Goal: Find specific page/section: Find specific page/section

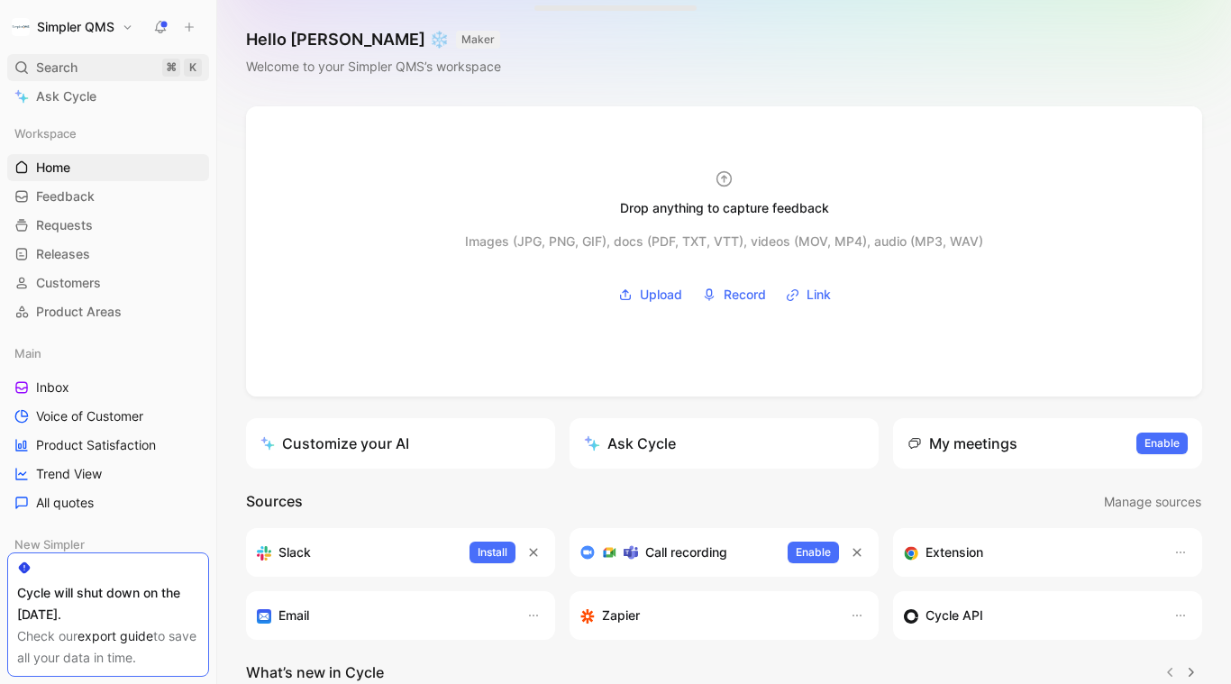
click at [59, 61] on span "Search" at bounding box center [56, 68] width 41 height 22
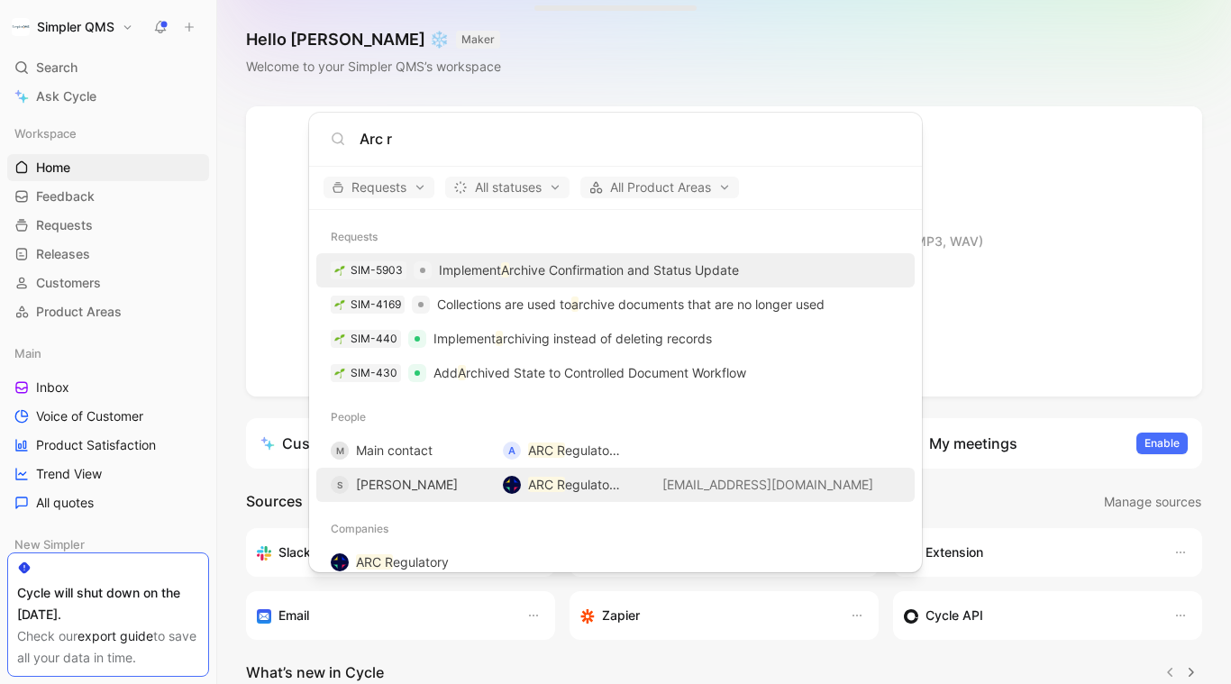
type input "Arc r"
click at [467, 485] on div "S [PERSON_NAME]" at bounding box center [410, 485] width 158 height 22
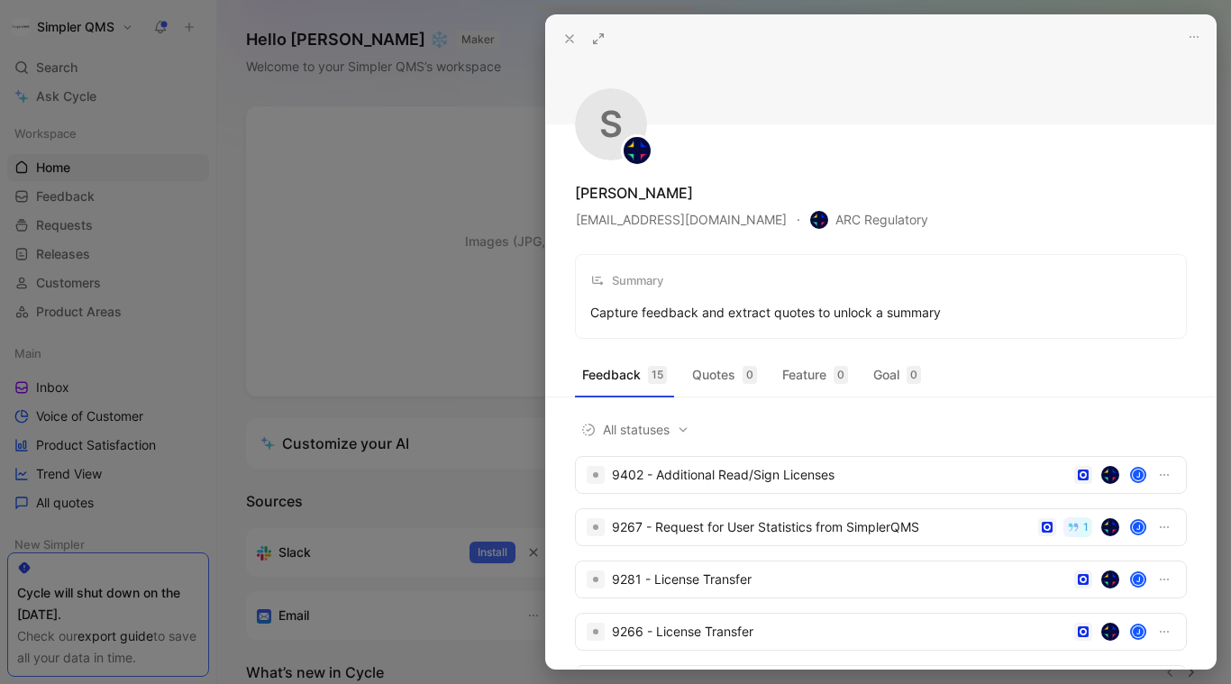
click at [566, 42] on icon at bounding box center [569, 39] width 14 height 14
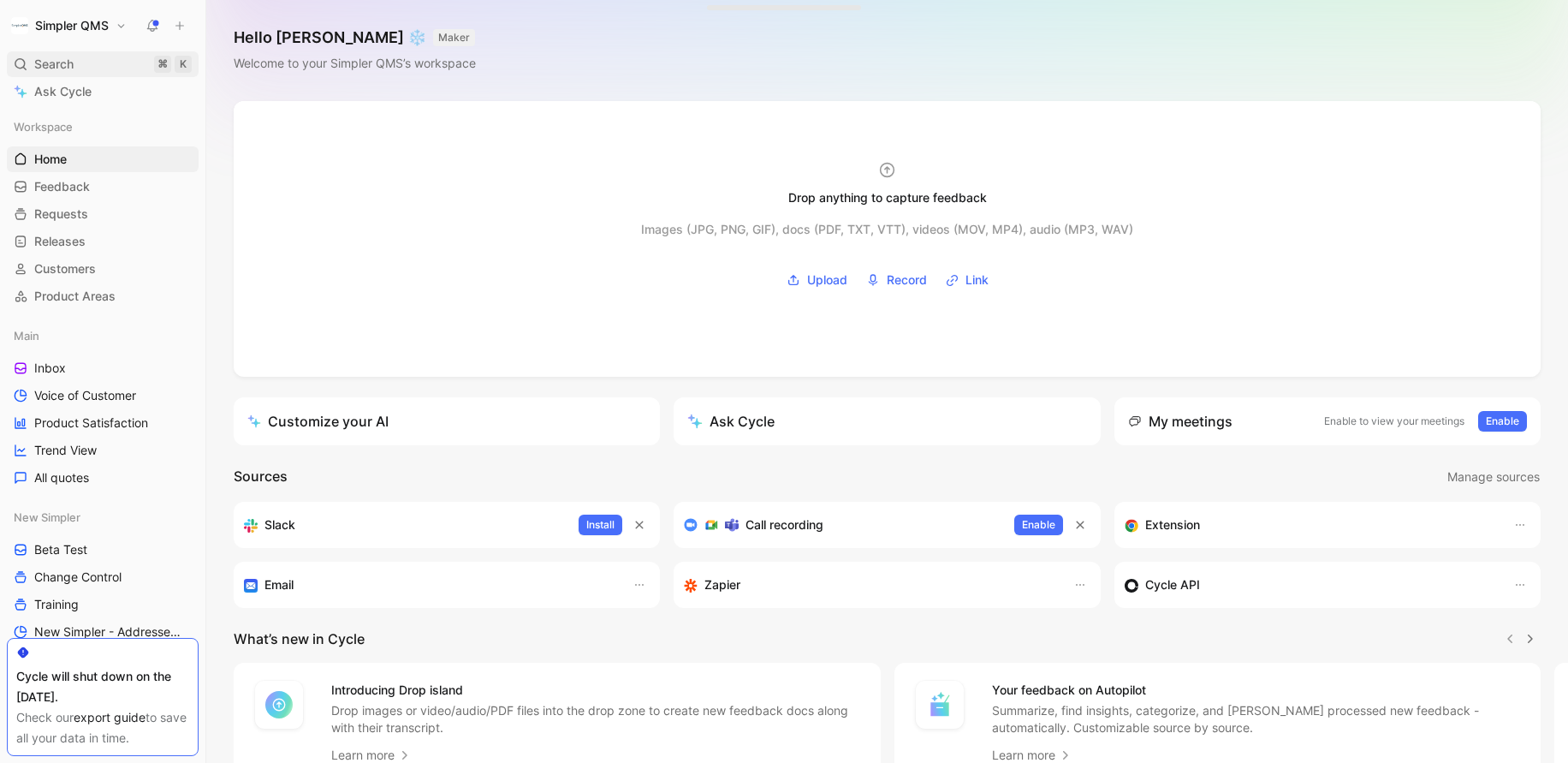
click at [41, 62] on span "Search" at bounding box center [53, 65] width 39 height 21
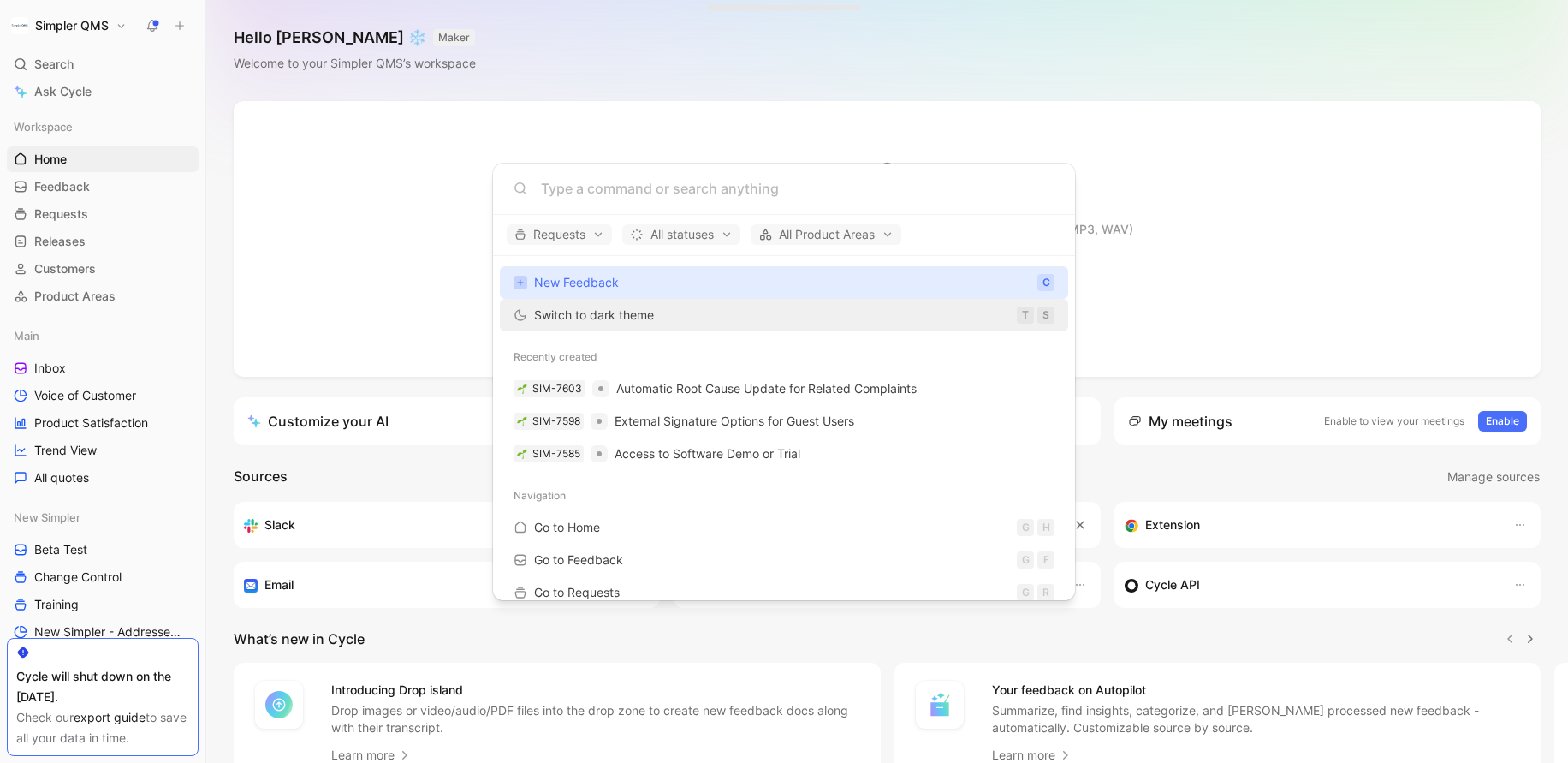
click at [597, 317] on span "Switch to dark theme" at bounding box center [594, 314] width 120 height 14
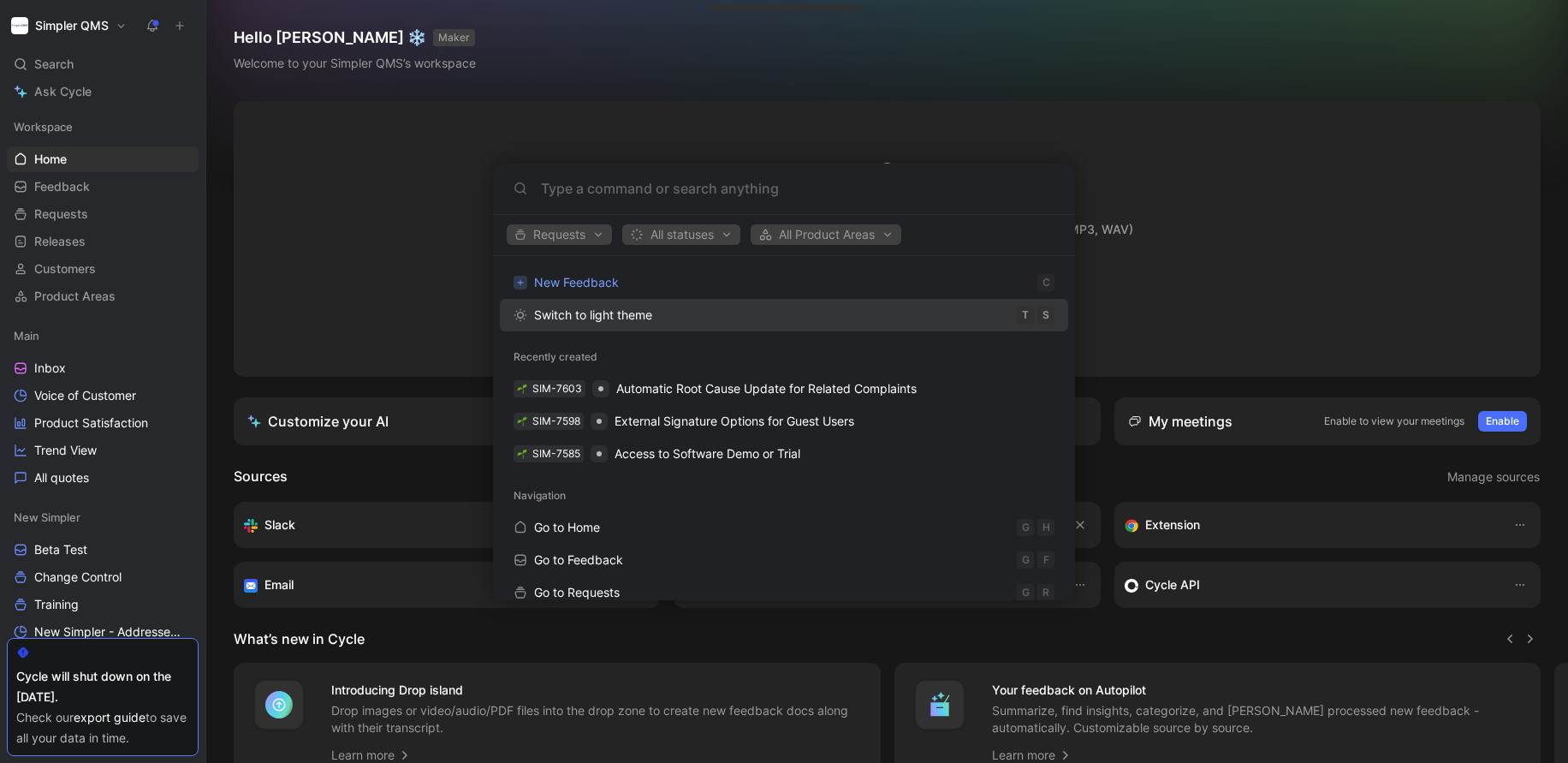
click at [610, 319] on span "Switch to light theme" at bounding box center [593, 314] width 118 height 14
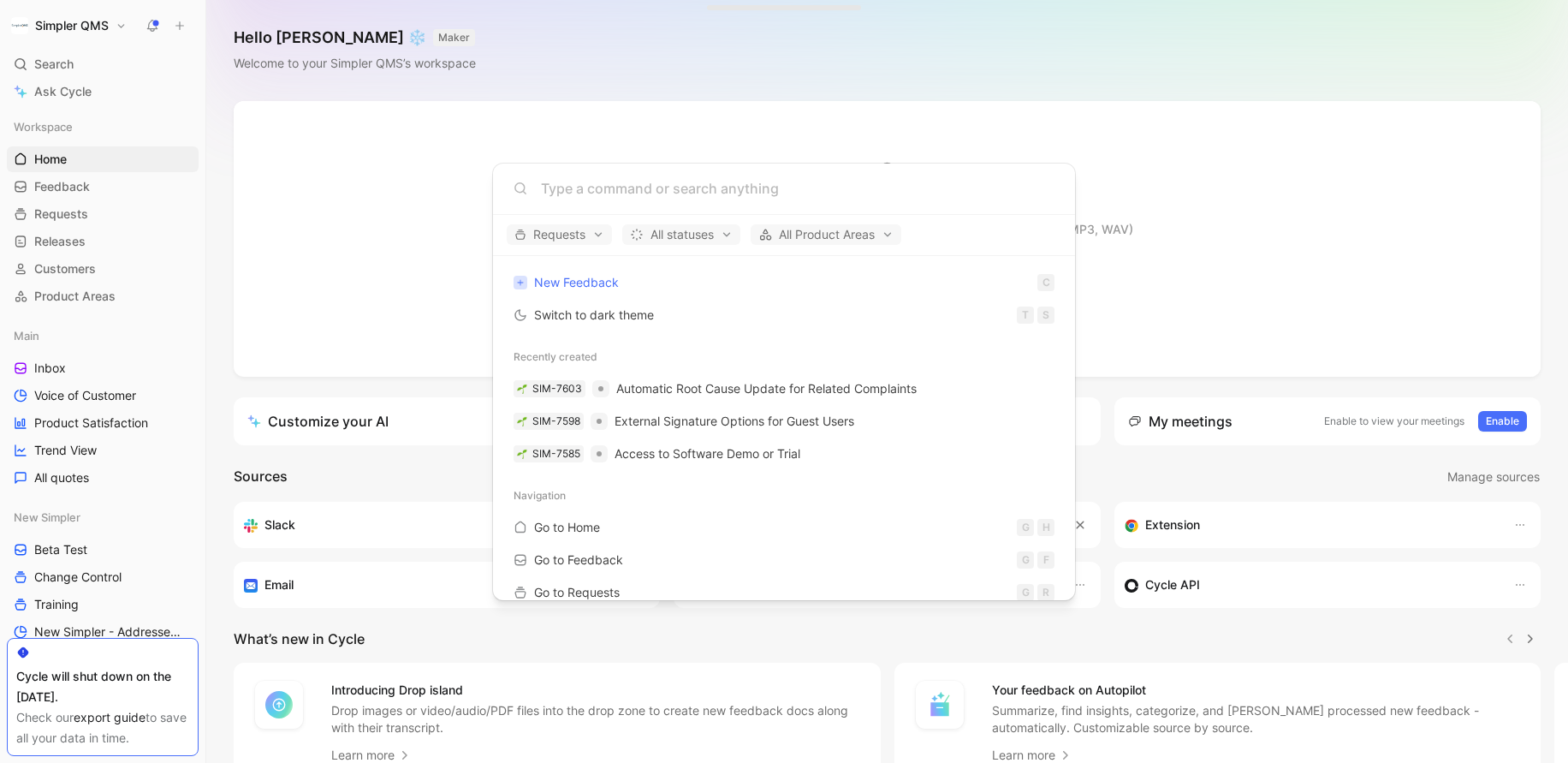
click at [621, 198] on input at bounding box center [797, 188] width 514 height 21
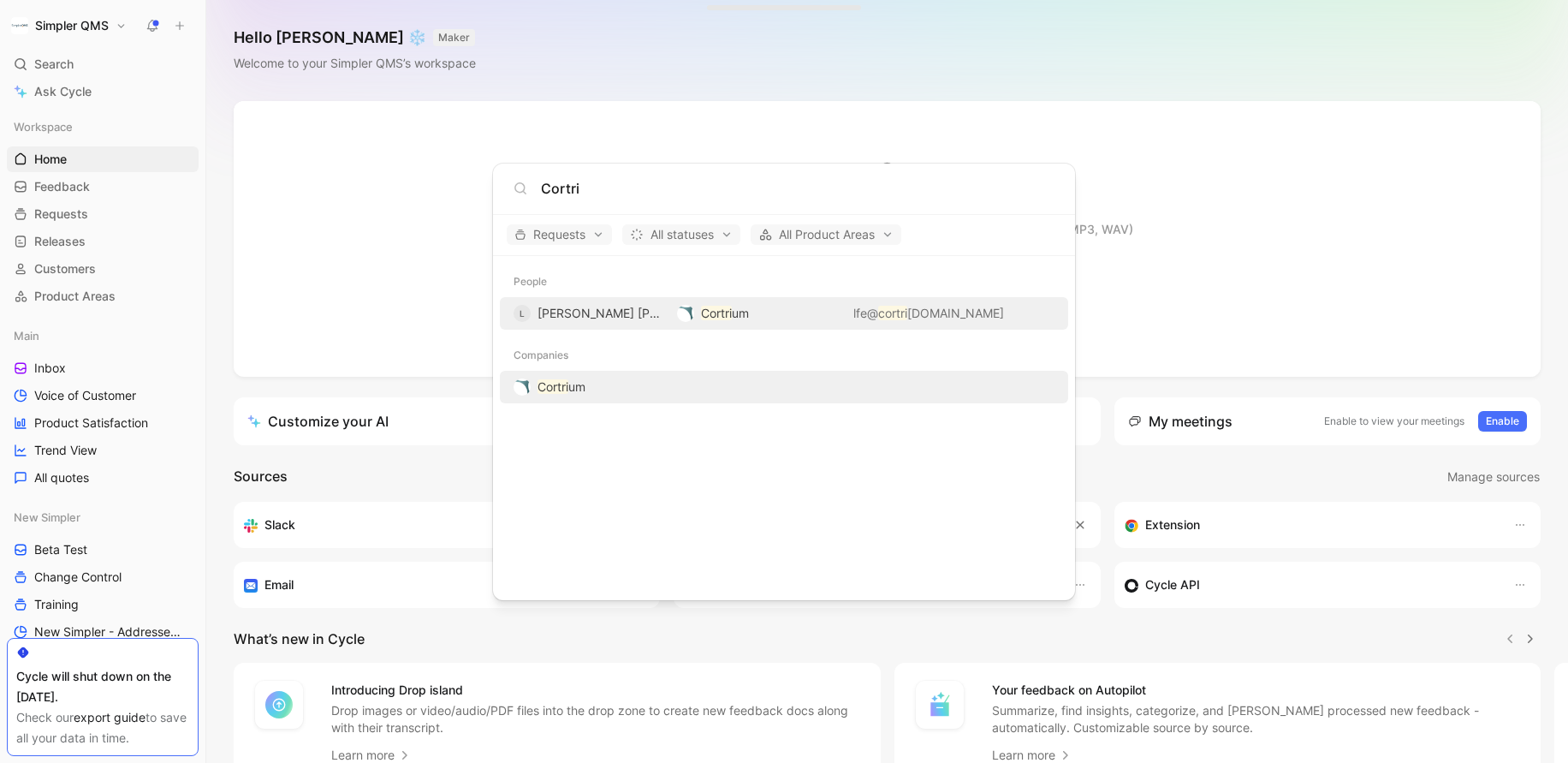
type input "Cortri"
click at [682, 384] on div "Cortri um" at bounding box center [784, 387] width 557 height 30
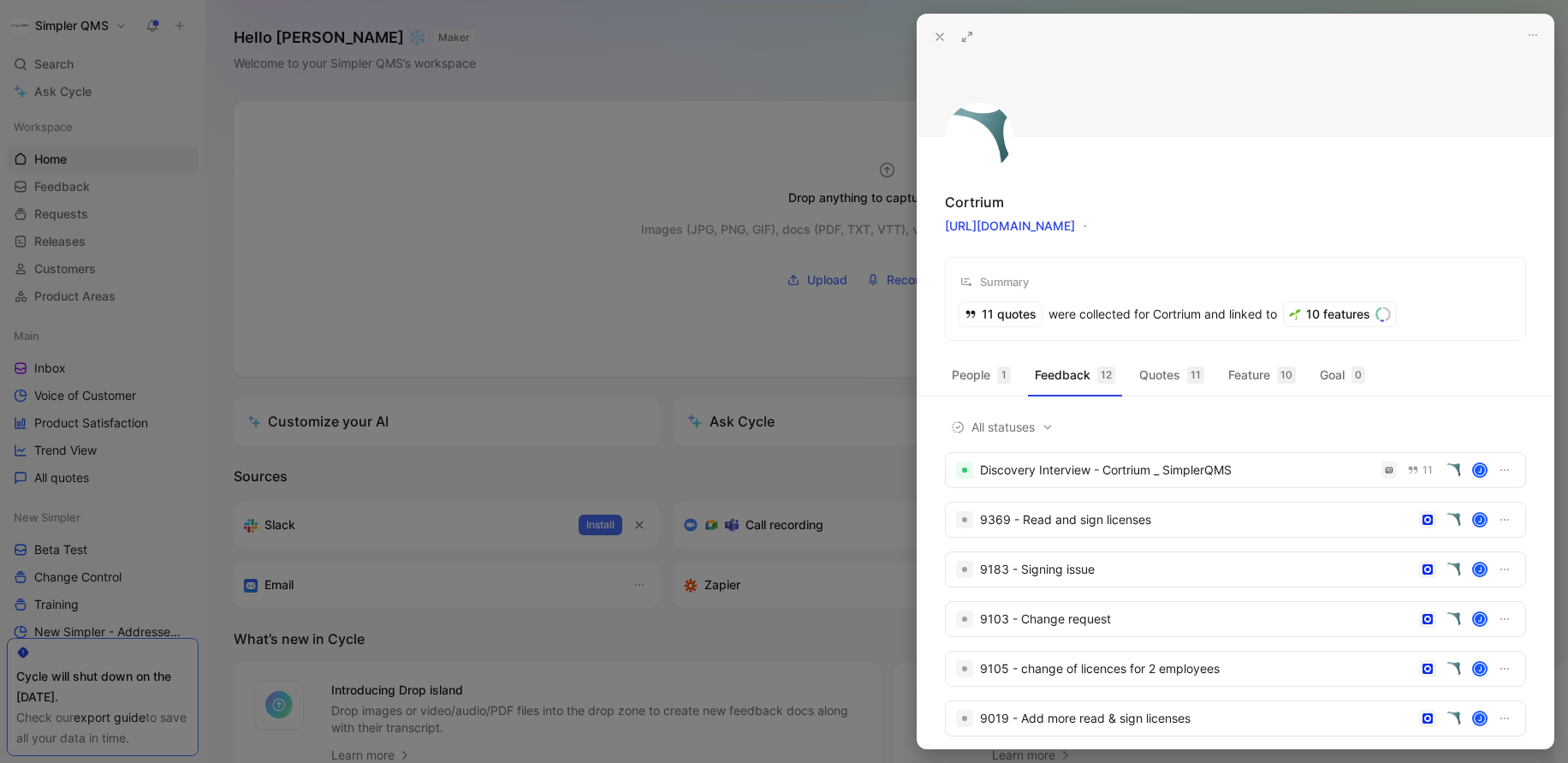
click at [938, 39] on icon at bounding box center [939, 37] width 13 height 13
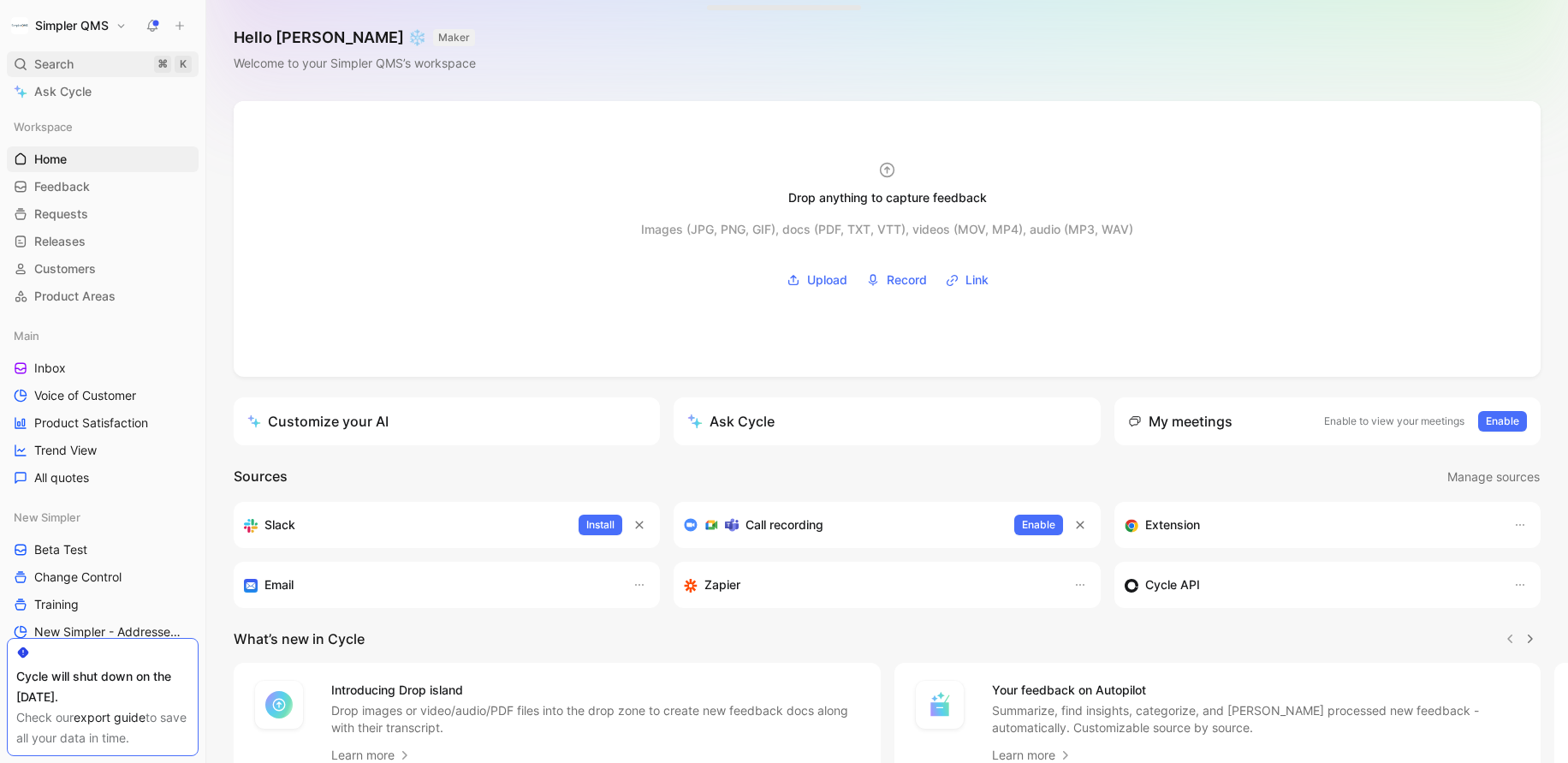
click at [73, 65] on span "Search" at bounding box center [53, 65] width 39 height 21
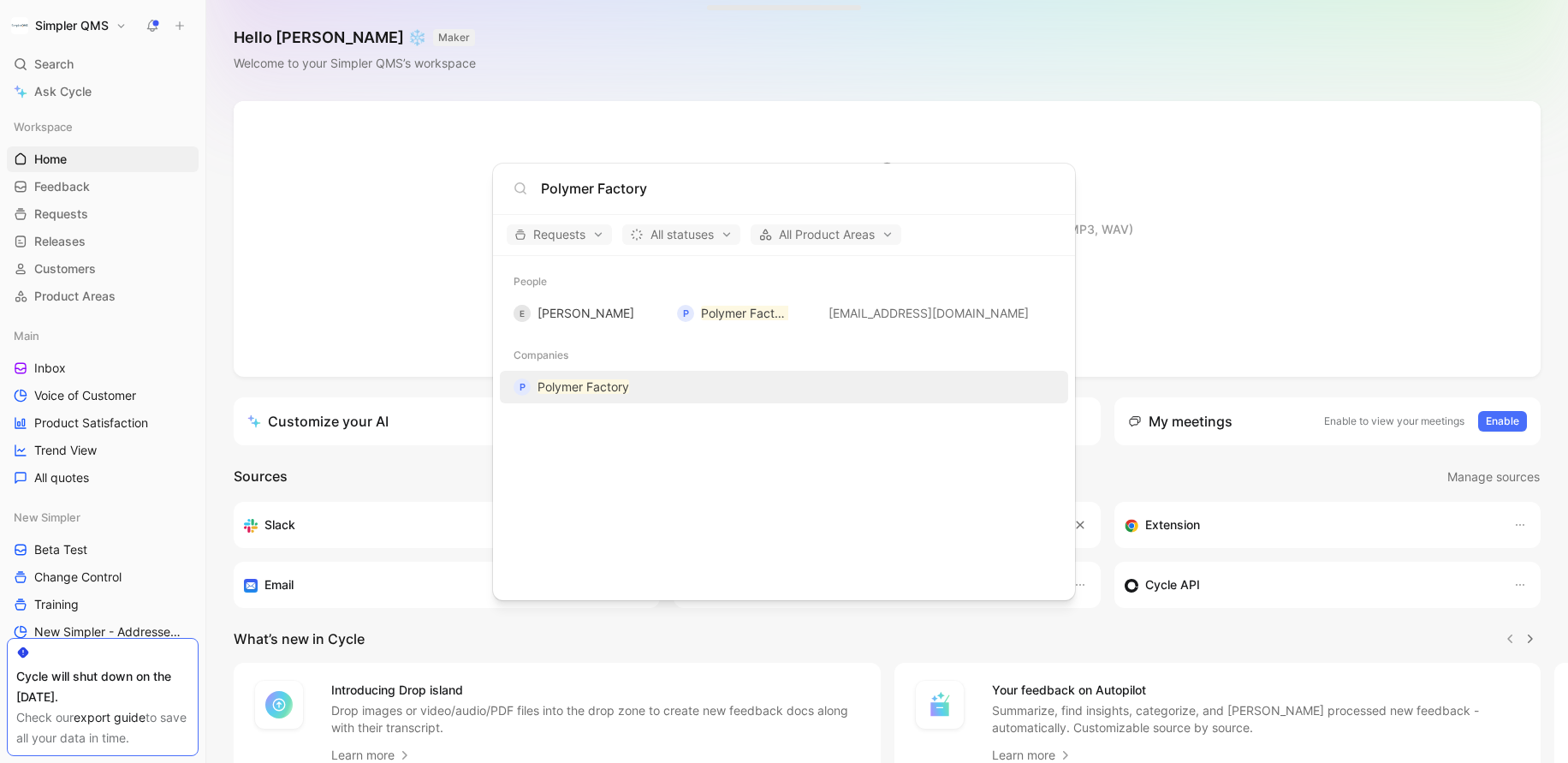
type input "Polymer Factory"
click at [600, 393] on mark "Polymer Factory" at bounding box center [583, 386] width 91 height 14
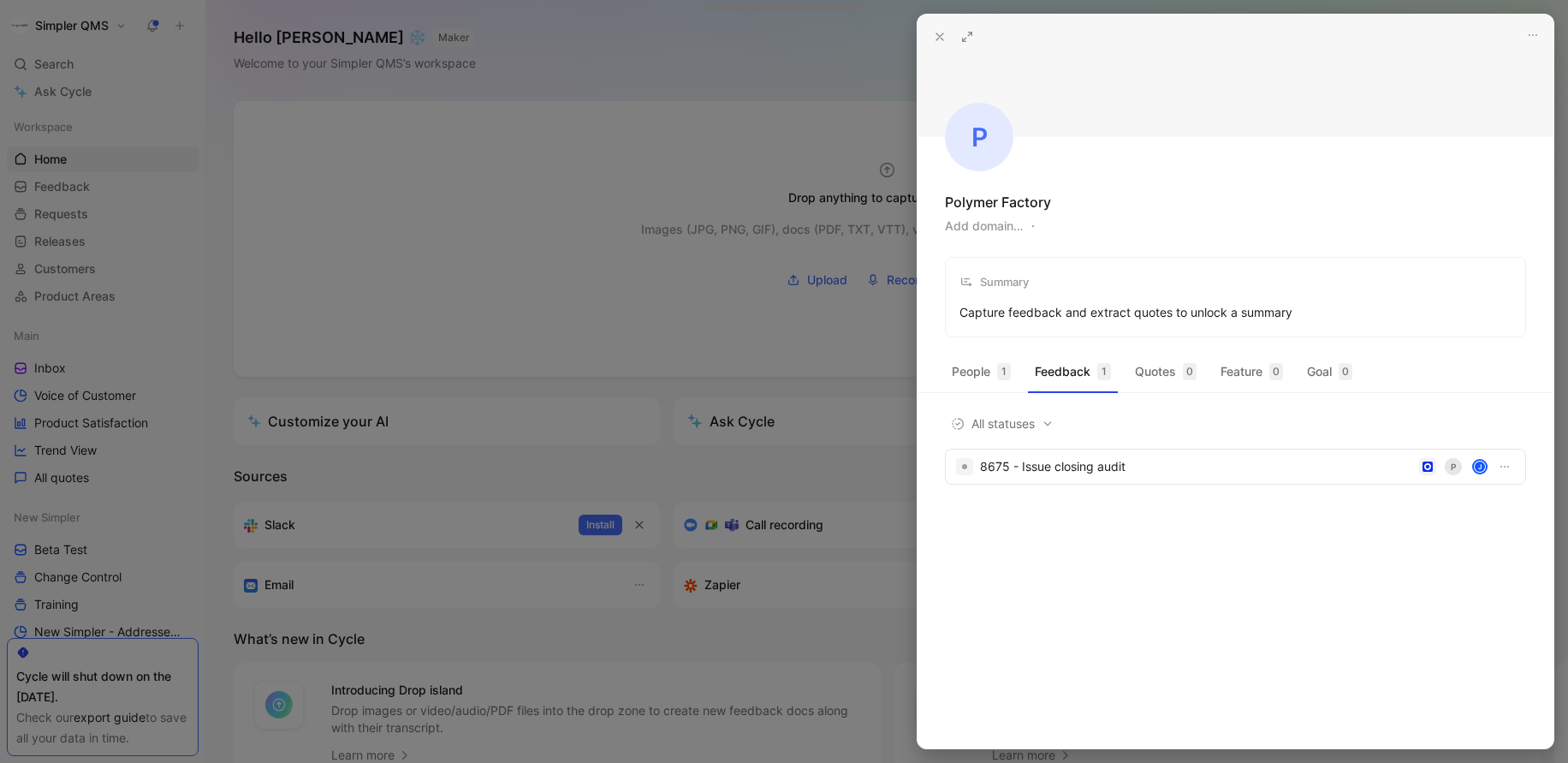
click at [933, 30] on icon at bounding box center [939, 37] width 13 height 13
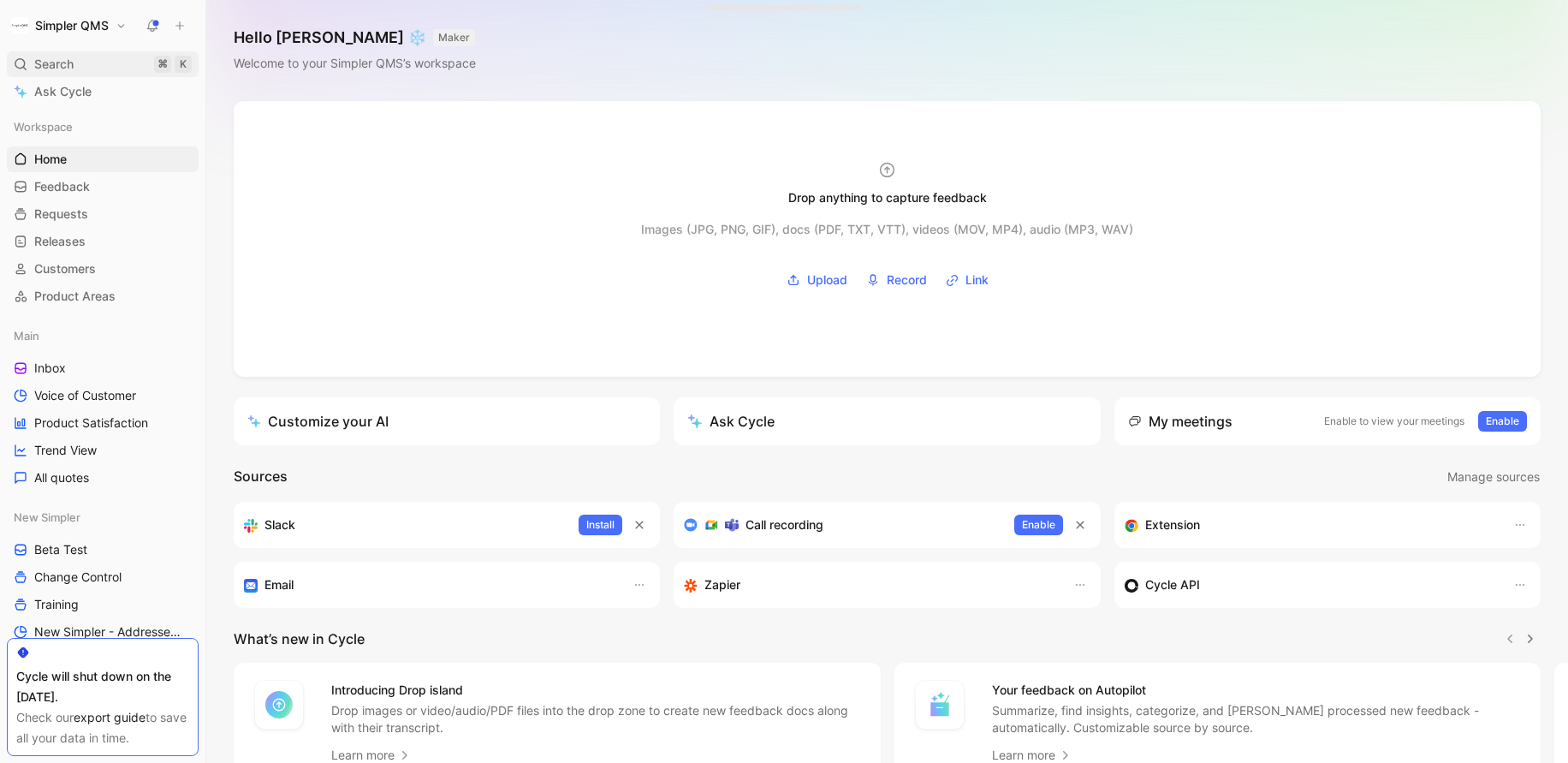
click at [83, 67] on div "Search ⌘ K" at bounding box center [103, 64] width 192 height 26
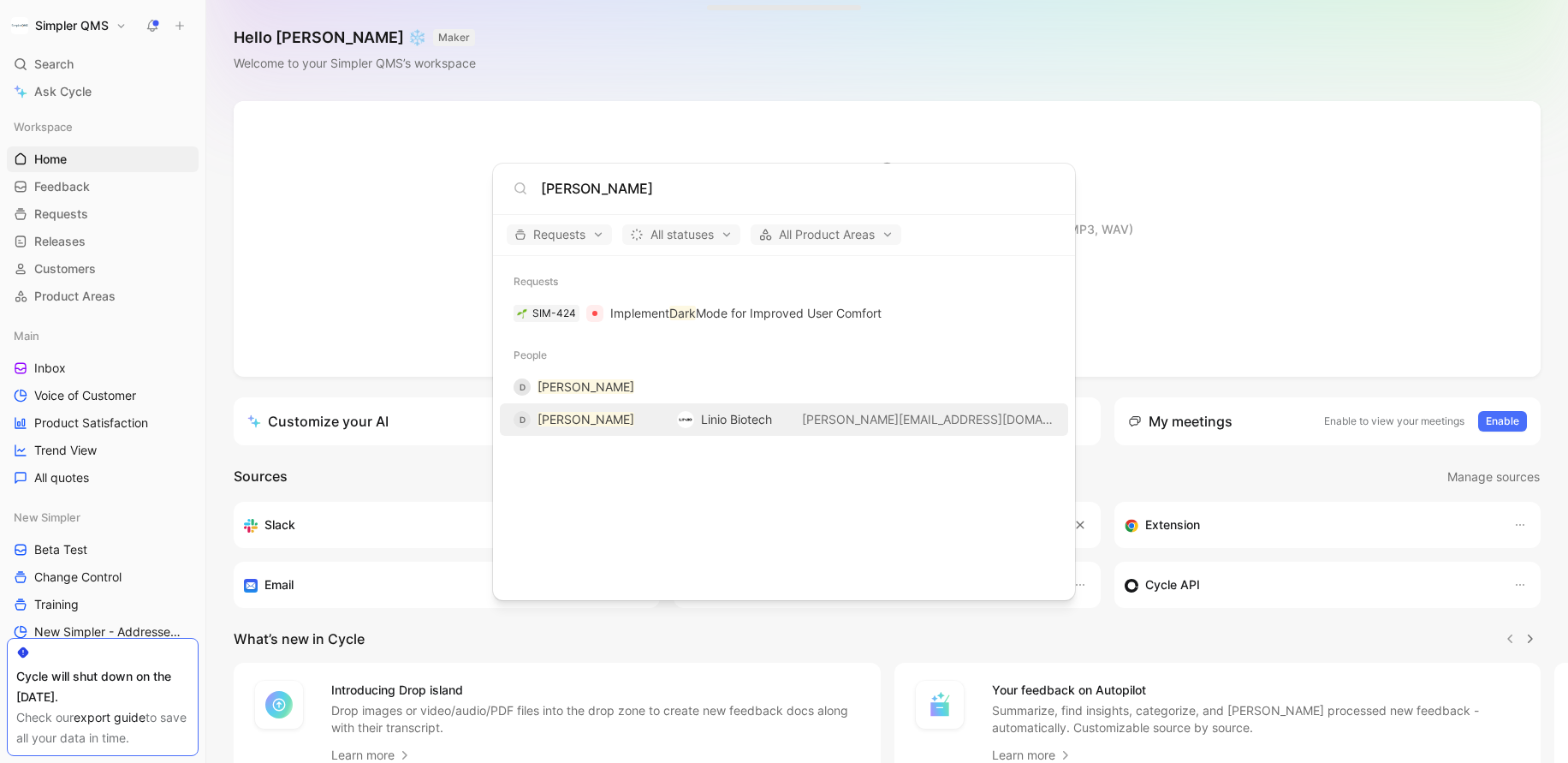
type input "[PERSON_NAME]"
click at [648, 416] on div "D [PERSON_NAME]" at bounding box center [589, 420] width 150 height 21
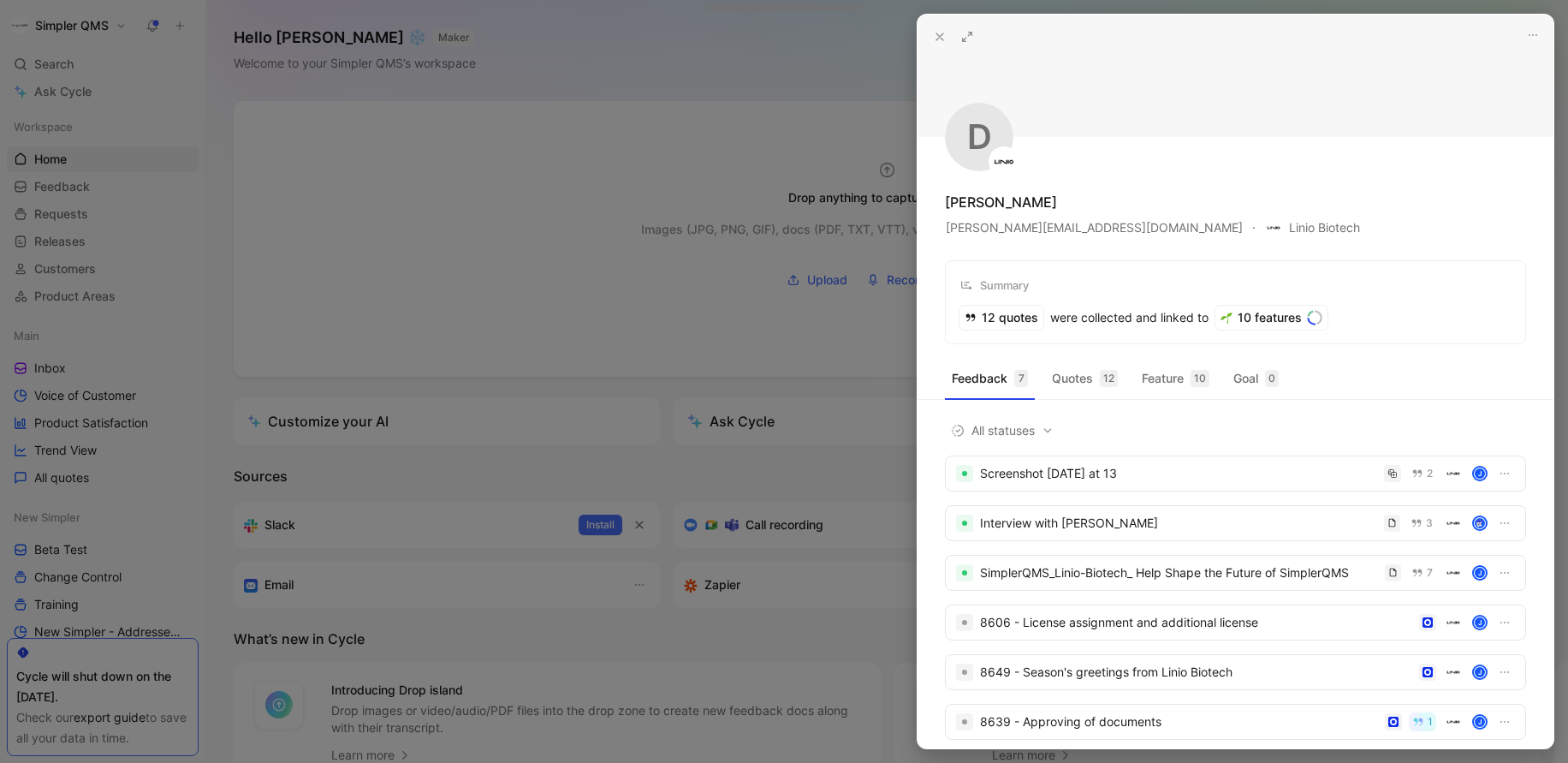
click at [1077, 229] on div "[PERSON_NAME][EMAIL_ADDRESS][DOMAIN_NAME] Linio Biotech" at bounding box center [1153, 227] width 416 height 24
click at [1069, 228] on span "[PERSON_NAME][EMAIL_ADDRESS][DOMAIN_NAME]" at bounding box center [1094, 228] width 297 height 21
